Goal: Book appointment/travel/reservation

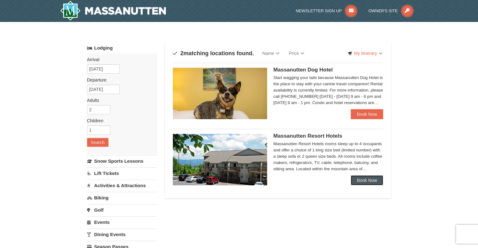
click at [369, 180] on link "Book Now" at bounding box center [367, 181] width 33 height 10
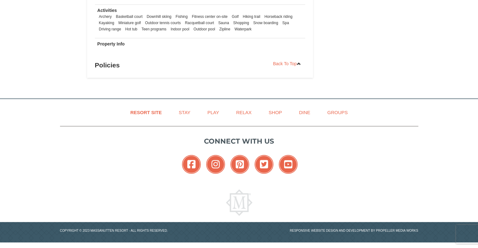
scroll to position [481, 0]
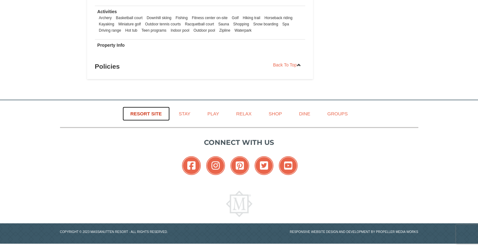
click at [152, 113] on link "Resort Site" at bounding box center [145, 114] width 47 height 14
